Goal: Task Accomplishment & Management: Use online tool/utility

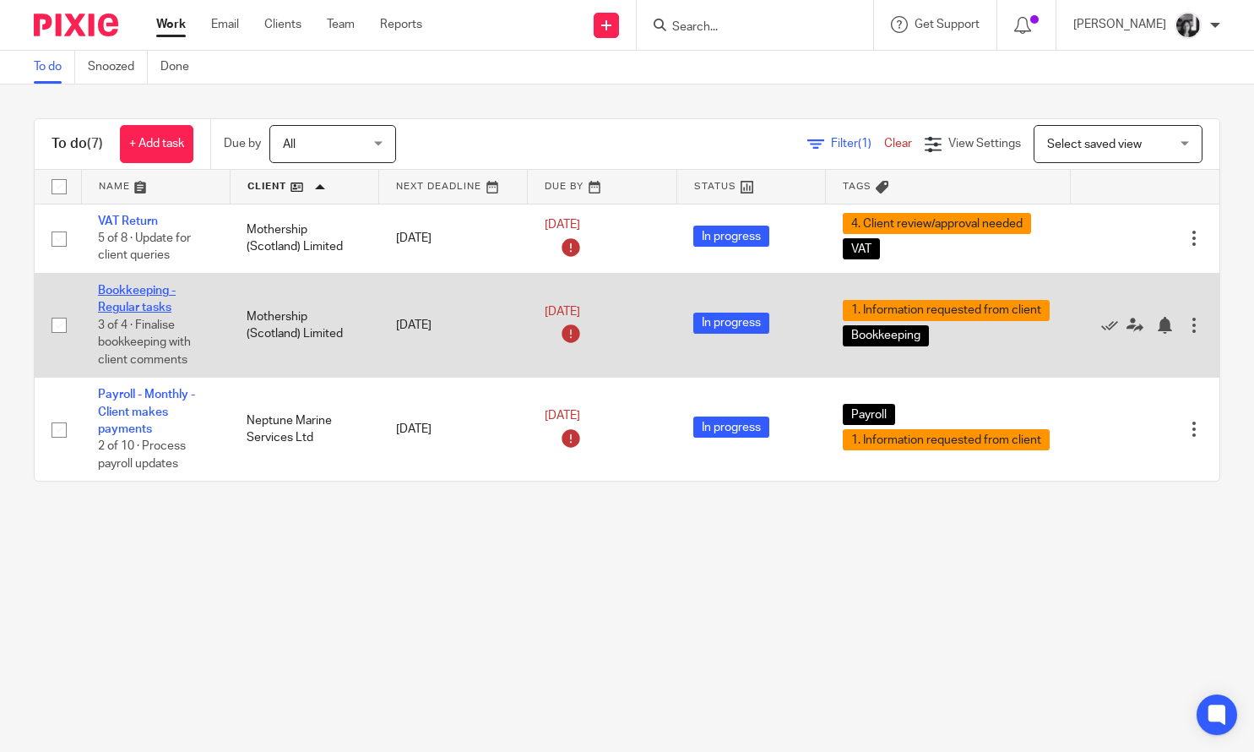
click at [133, 296] on link "Bookkeeping - Regular tasks" at bounding box center [137, 299] width 78 height 29
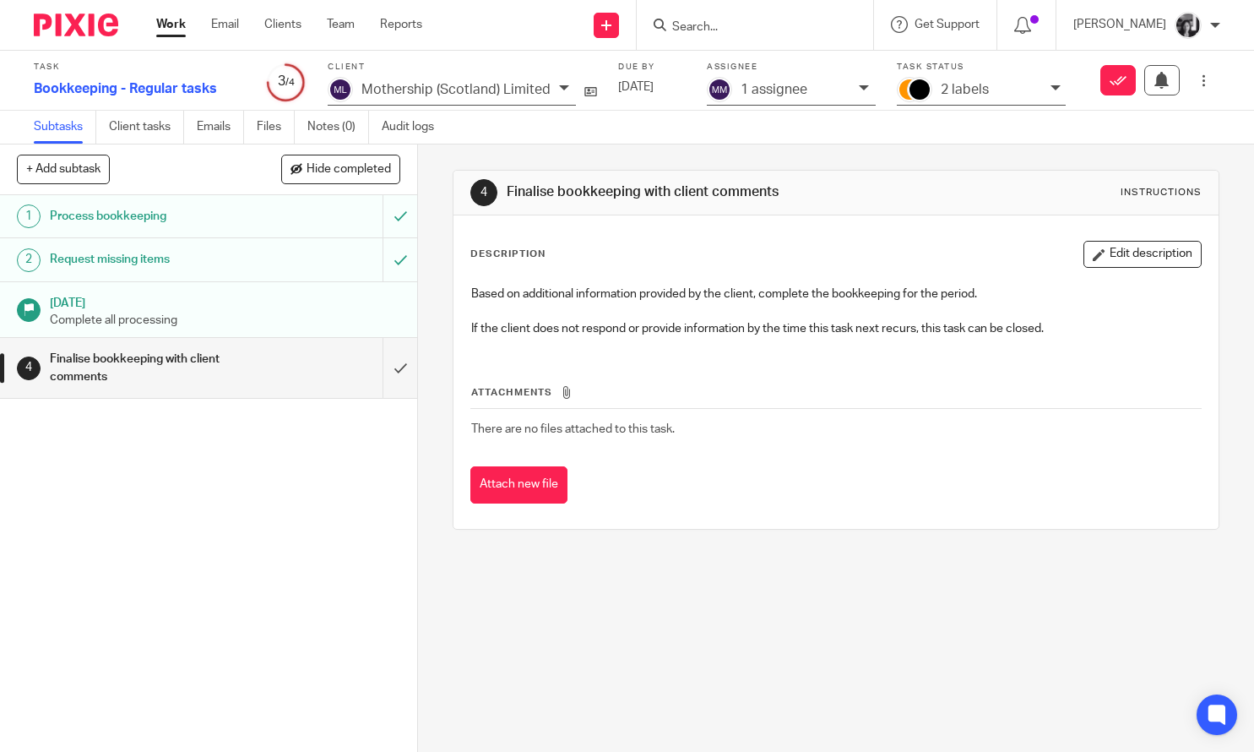
click at [1040, 91] on div "Mark as done" at bounding box center [1122, 80] width 198 height 30
click at [1052, 92] on icon at bounding box center [1056, 88] width 10 height 10
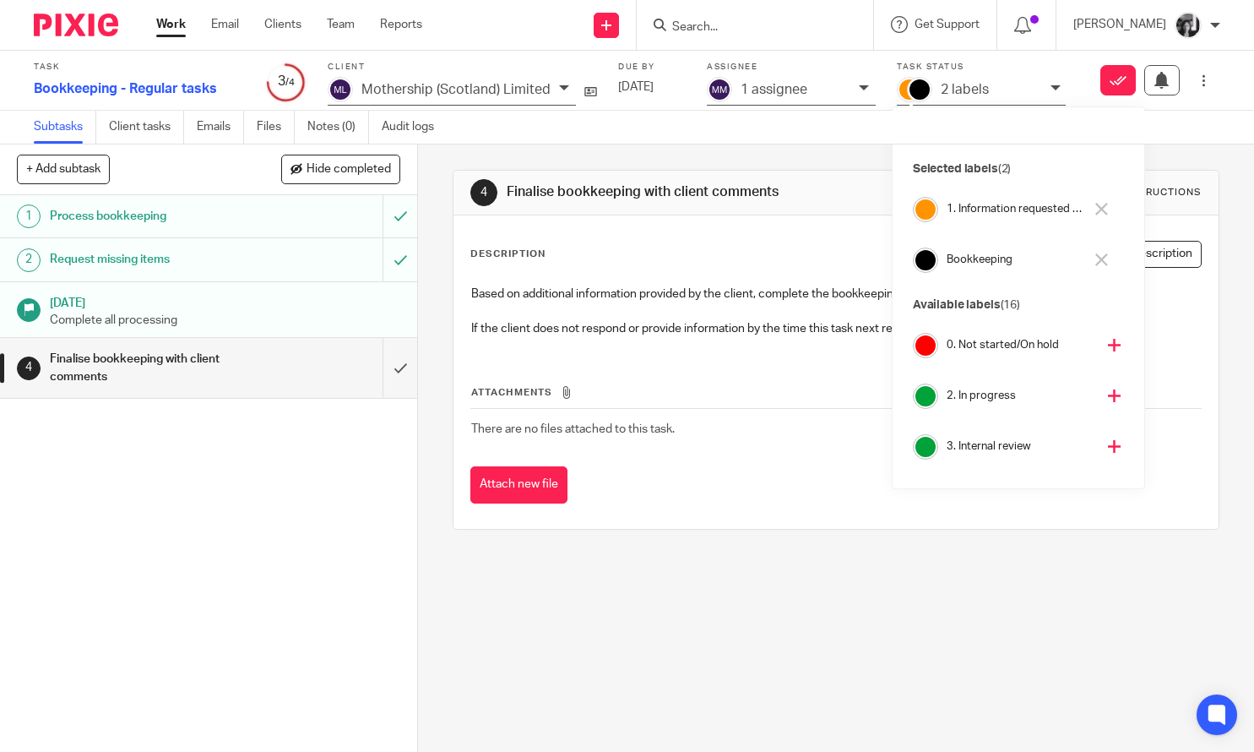
click at [1099, 211] on icon at bounding box center [1102, 209] width 13 height 13
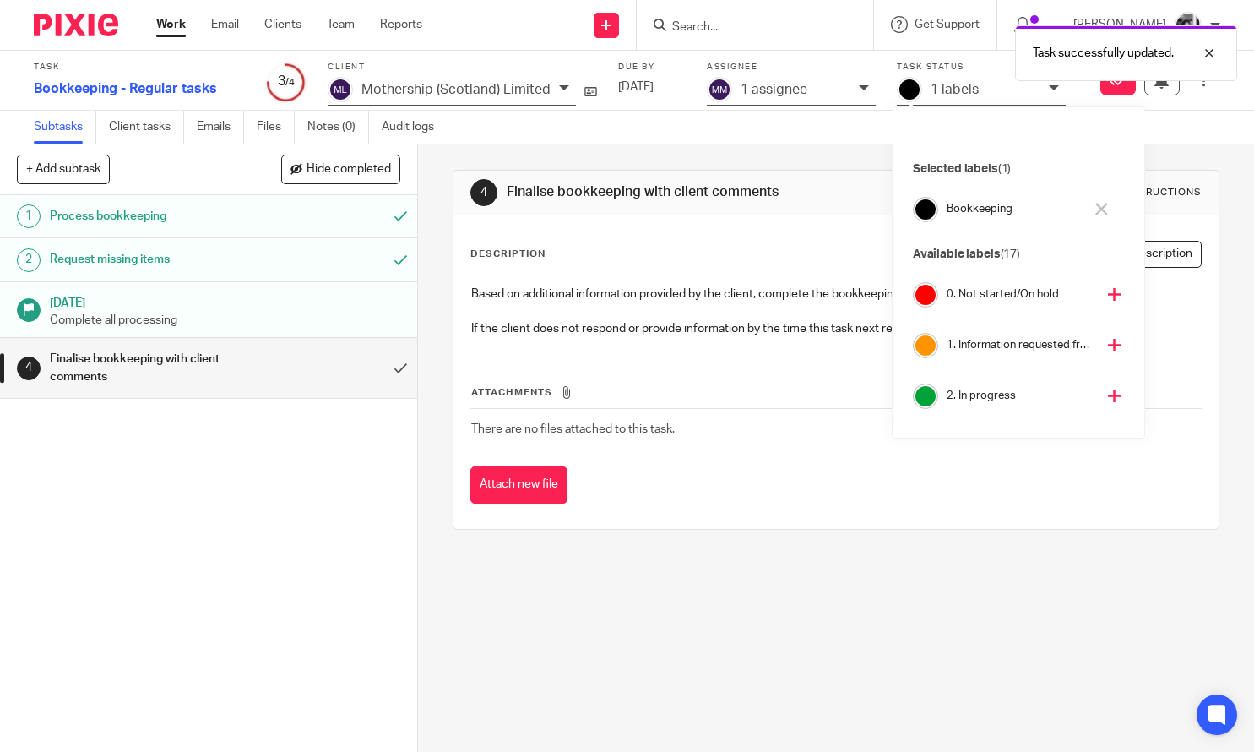
click at [1108, 345] on icon at bounding box center [1114, 345] width 13 height 13
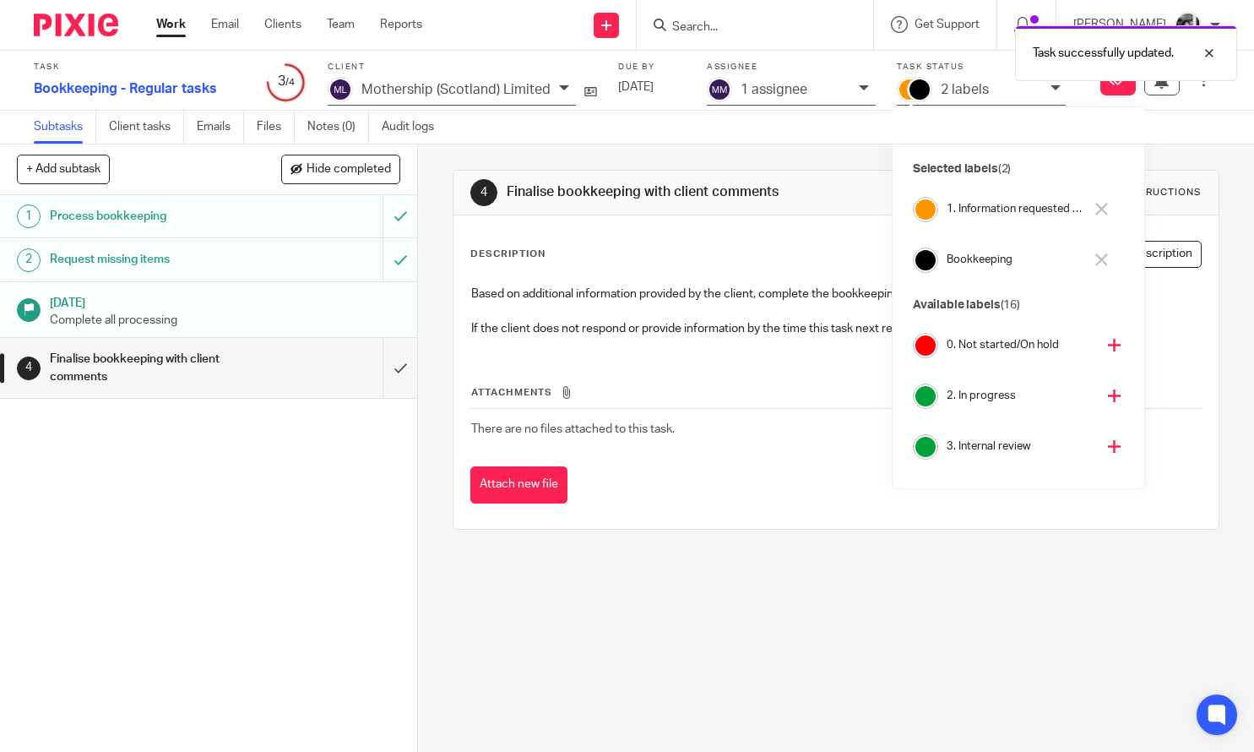
click at [176, 30] on link "Work" at bounding box center [171, 24] width 30 height 17
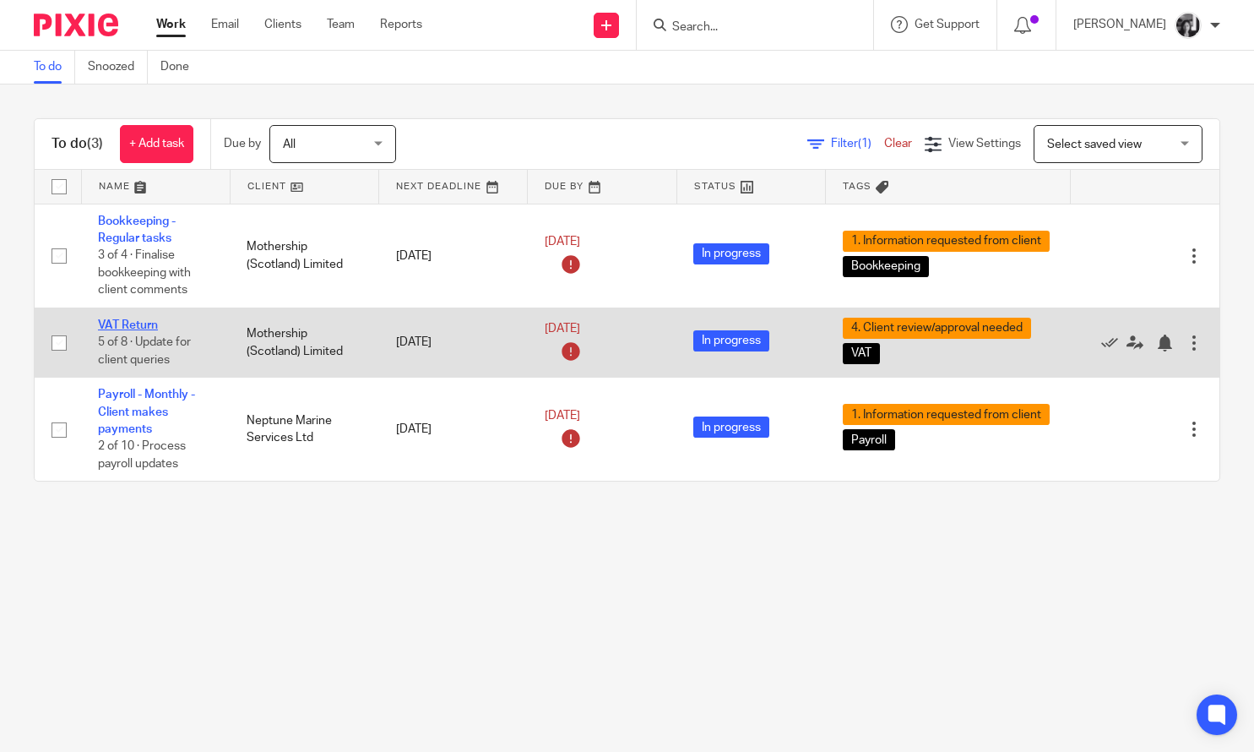
click at [127, 329] on link "VAT Return" at bounding box center [128, 325] width 60 height 12
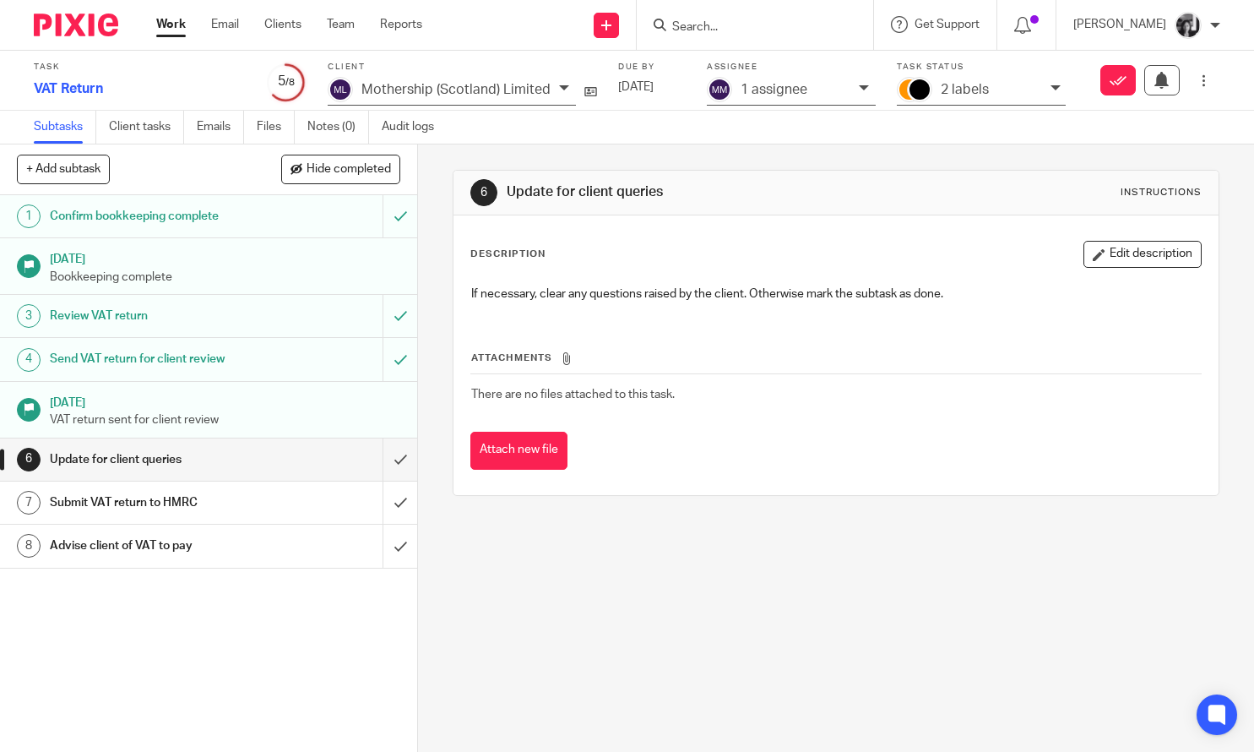
click at [1052, 90] on icon at bounding box center [1056, 88] width 10 height 10
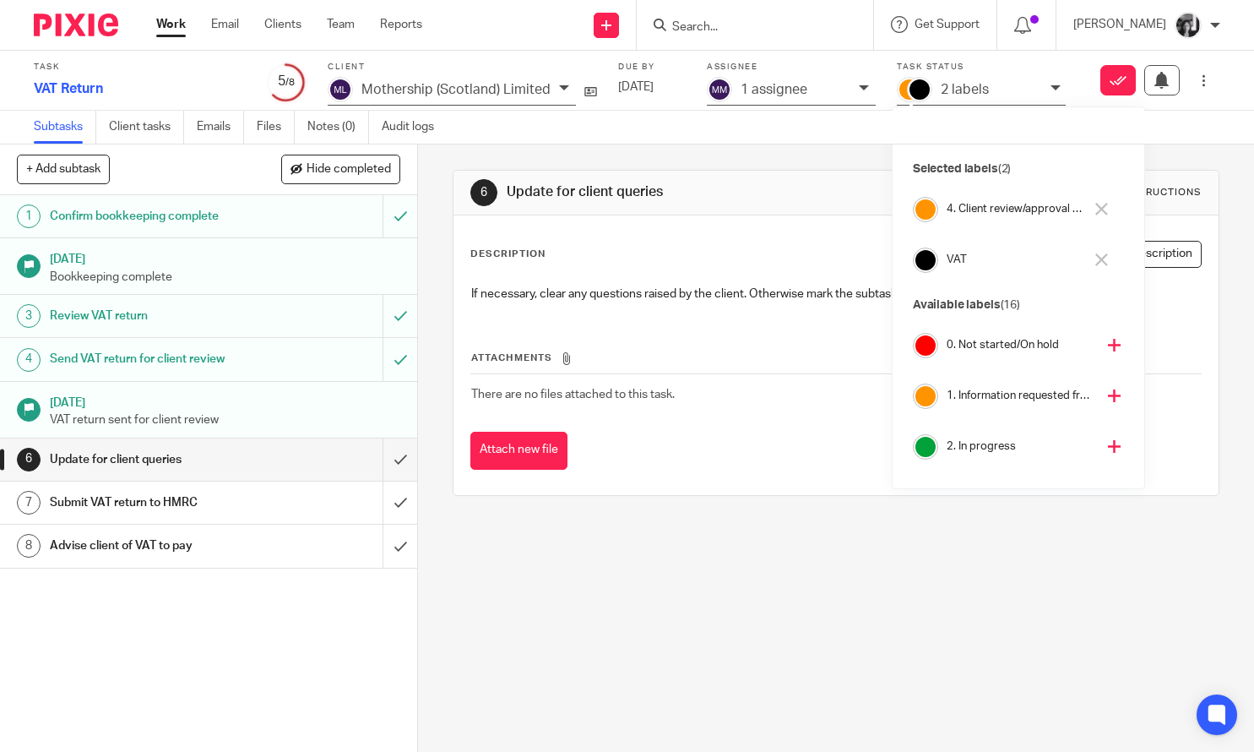
click at [1101, 210] on icon at bounding box center [1102, 209] width 13 height 13
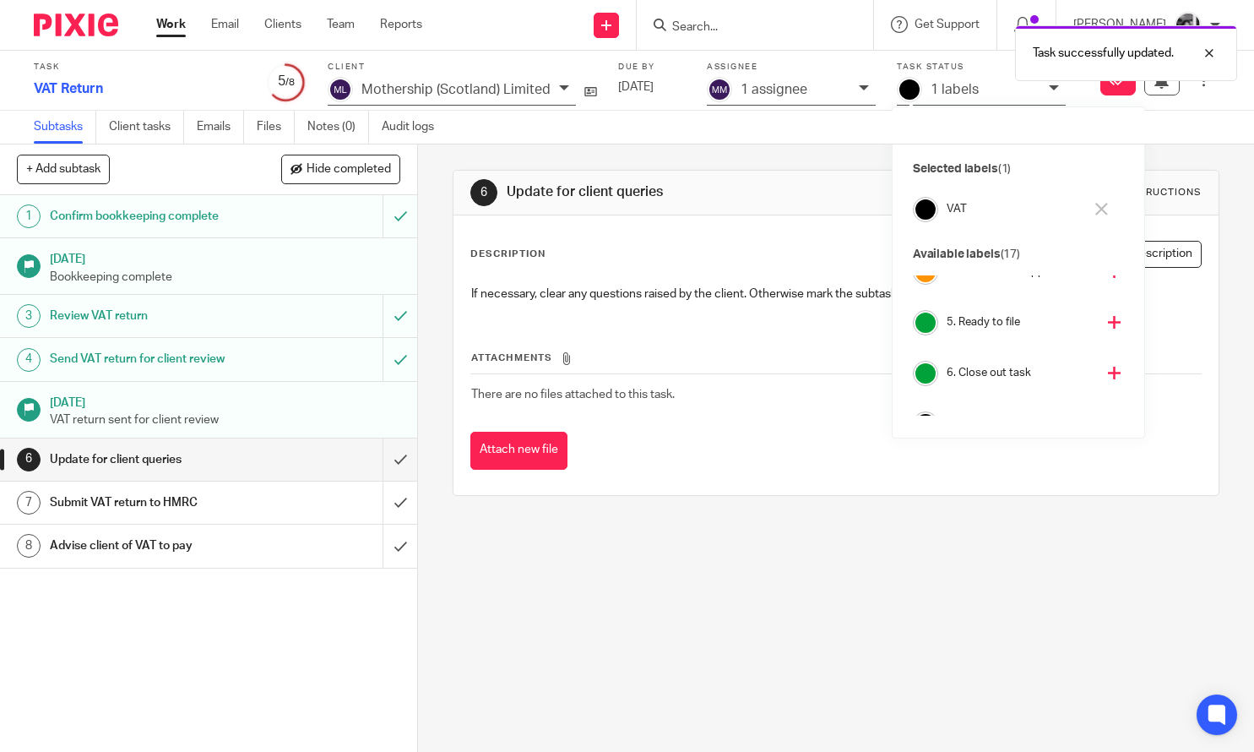
scroll to position [235, 0]
click at [1108, 361] on icon at bounding box center [1114, 363] width 13 height 13
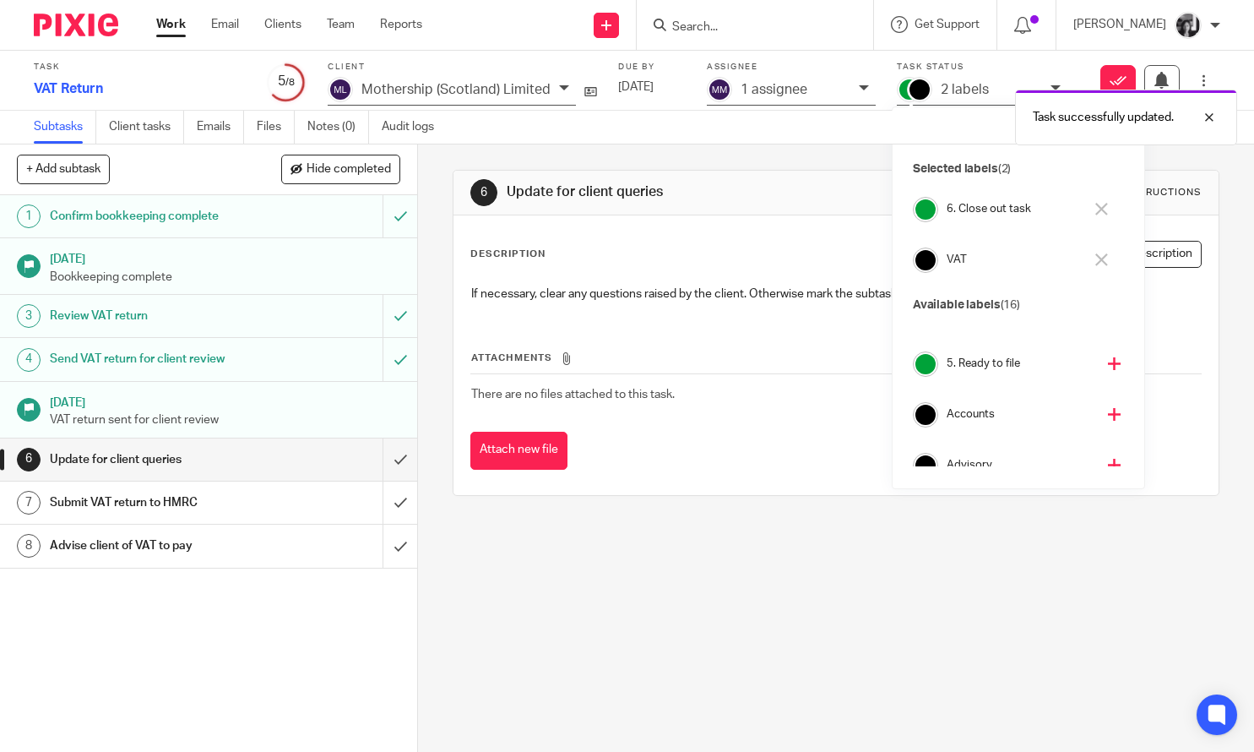
click at [426, 468] on div "6 Update for client queries Instructions Description Edit description If necess…" at bounding box center [836, 447] width 836 height 607
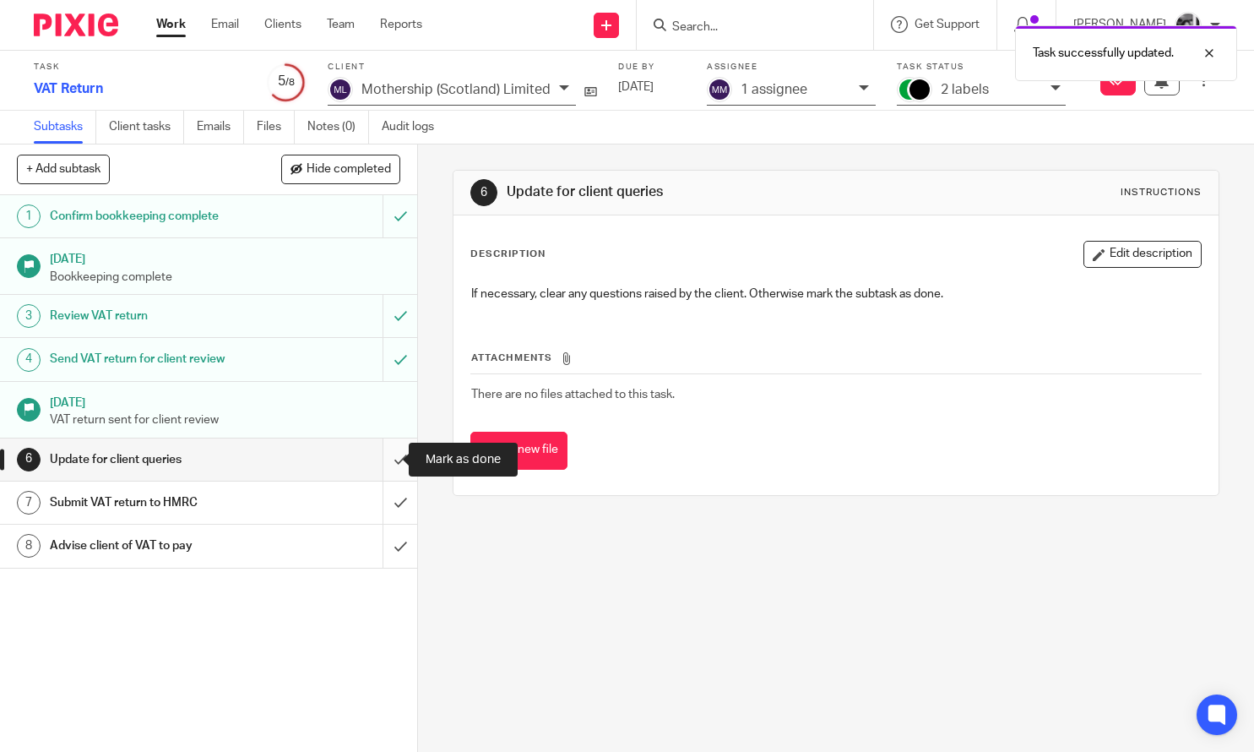
click at [381, 463] on input "submit" at bounding box center [208, 459] width 417 height 42
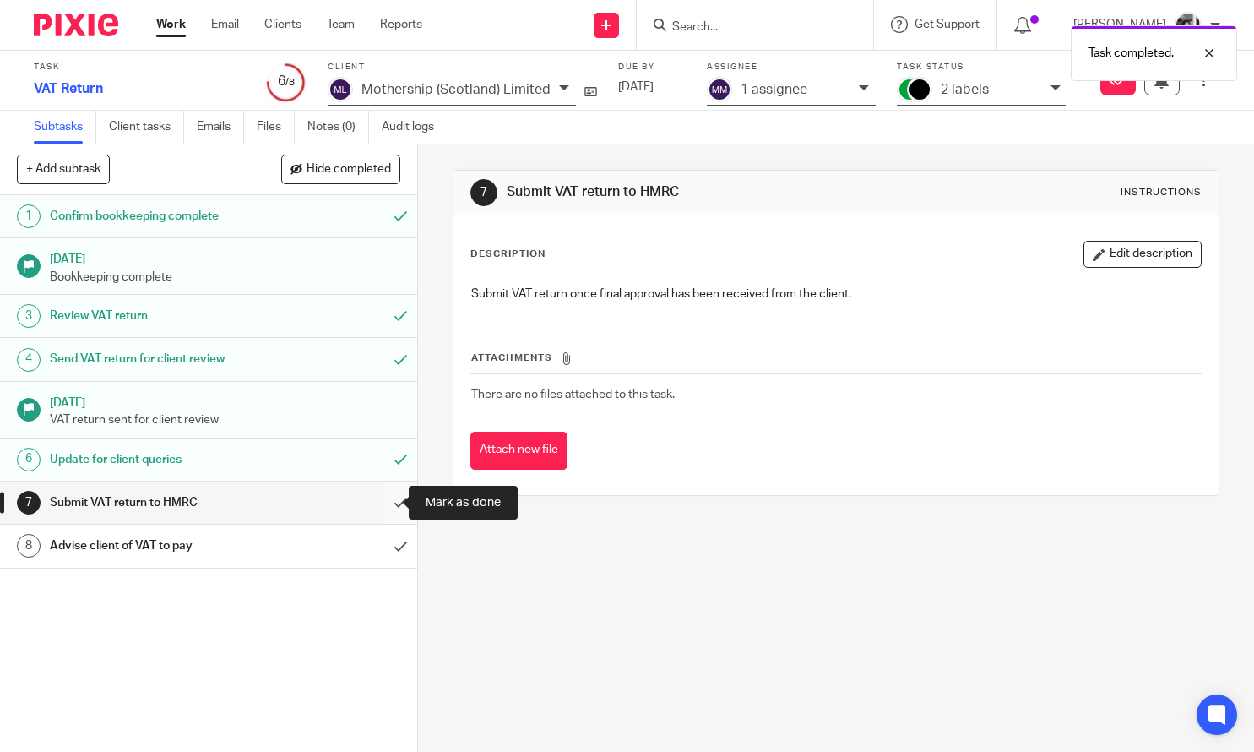
click at [378, 498] on input "submit" at bounding box center [208, 502] width 417 height 42
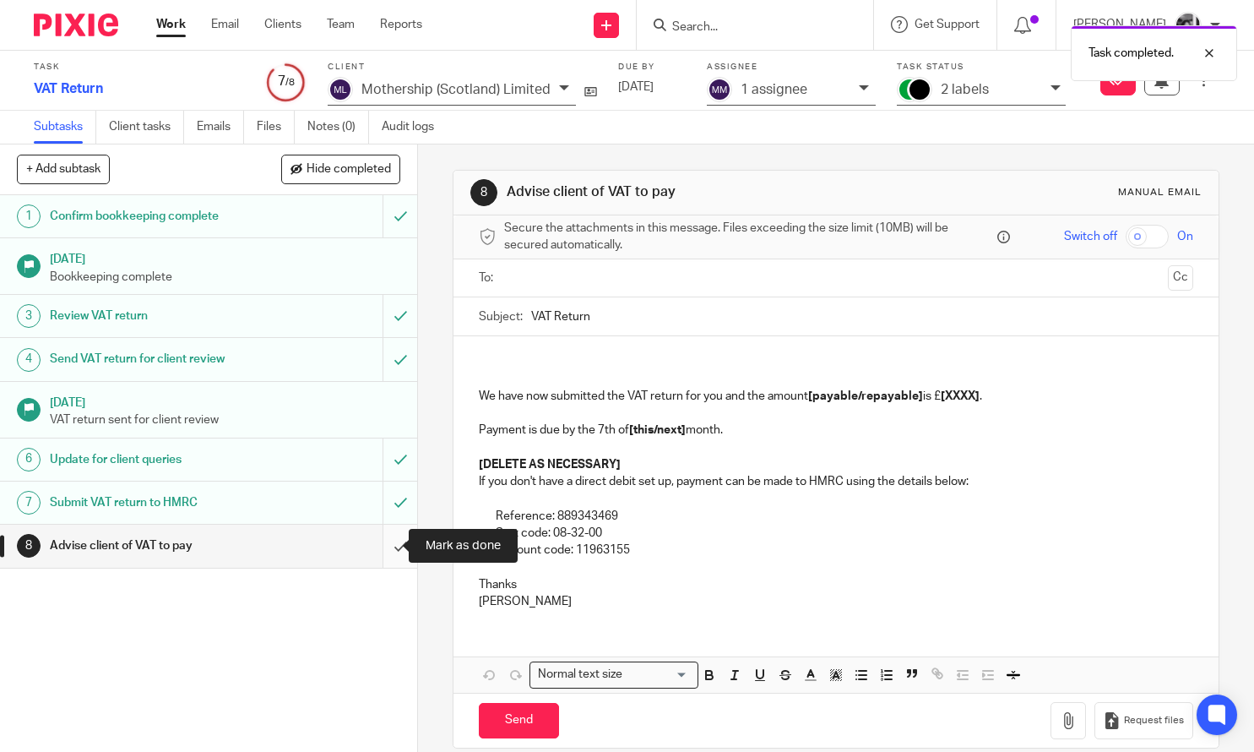
click at [379, 552] on input "submit" at bounding box center [208, 546] width 417 height 42
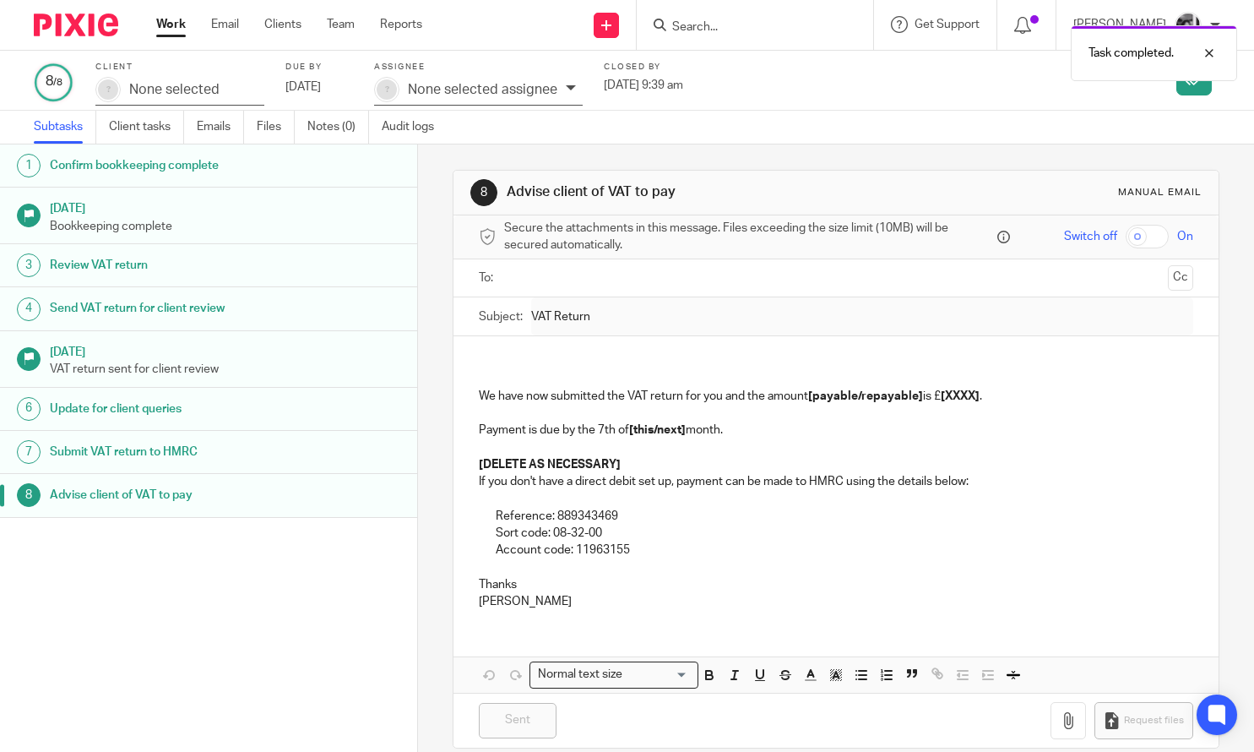
click at [166, 31] on link "Work" at bounding box center [171, 24] width 30 height 17
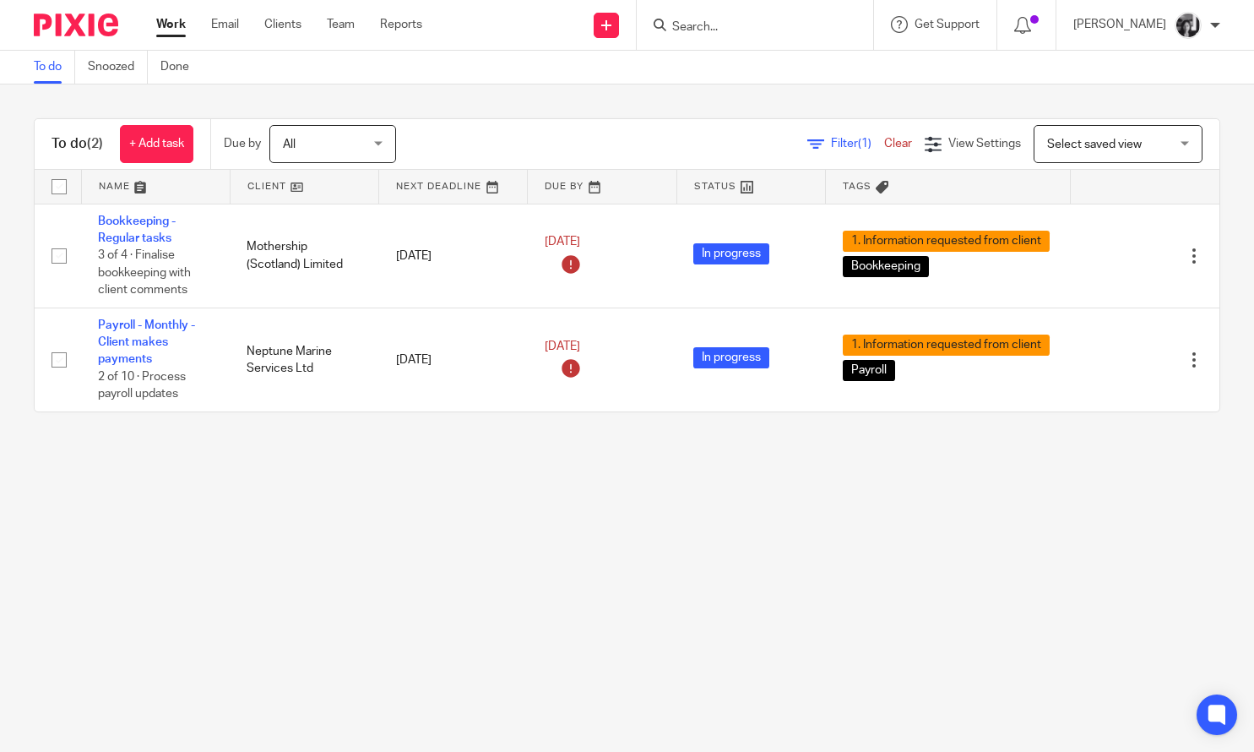
click at [266, 620] on main "To do Snoozed Done To do (2) + Add task Due by All All [DATE] [DATE] This week …" at bounding box center [627, 376] width 1254 height 752
